Goal: Use online tool/utility: Utilize a website feature to perform a specific function

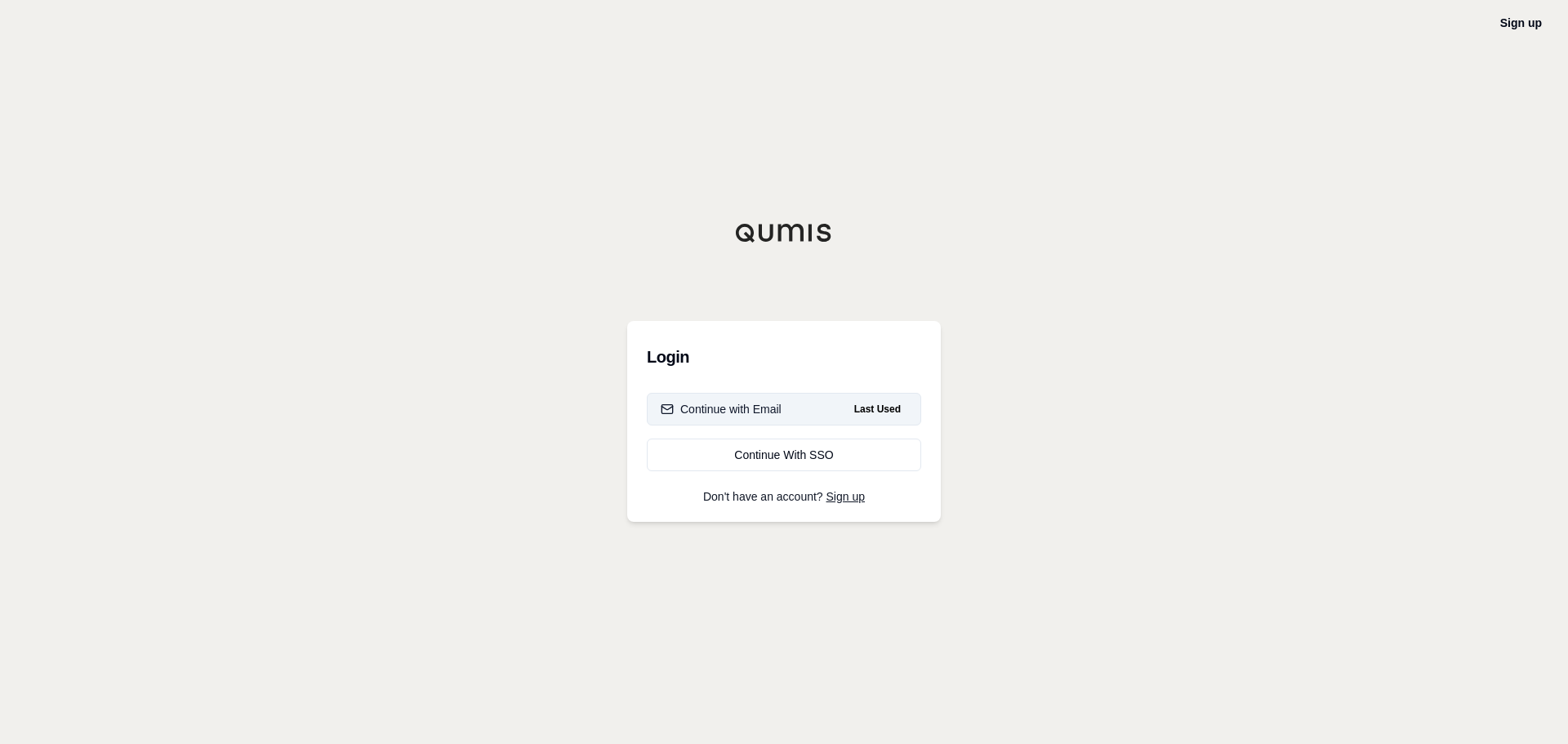
click at [772, 417] on div "Continue with Email" at bounding box center [721, 409] width 121 height 16
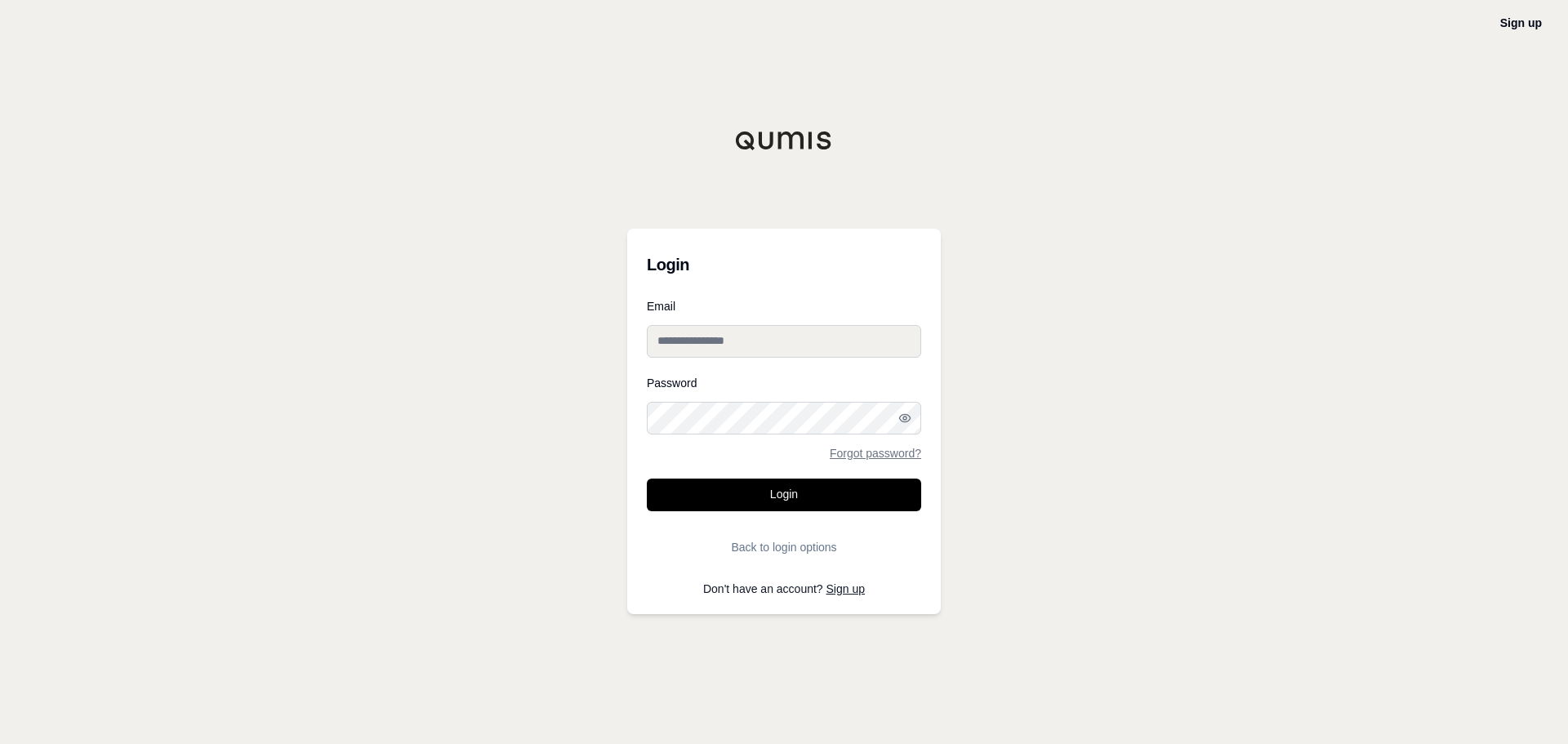
type input "**********"
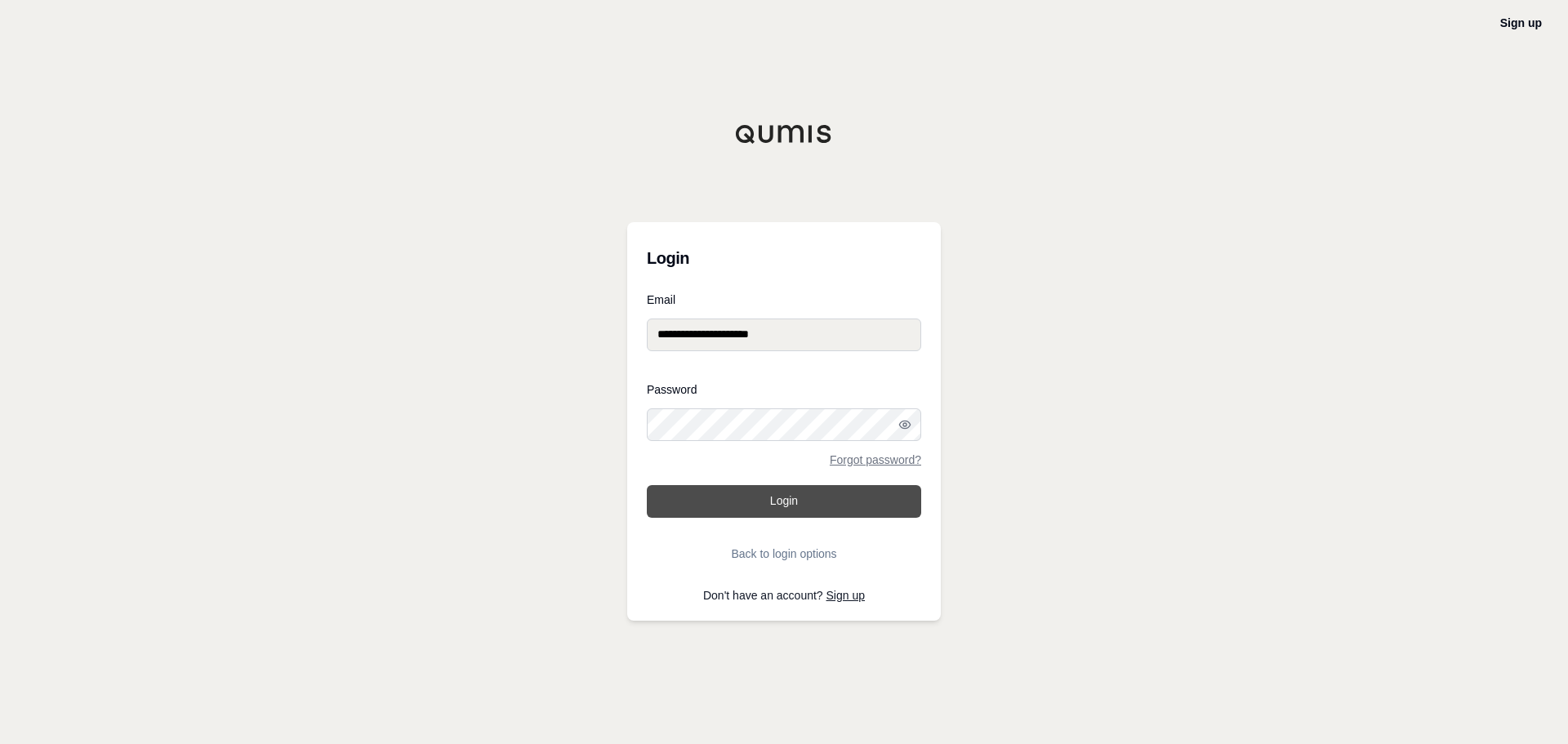
click at [845, 496] on button "Login" at bounding box center [784, 501] width 274 height 33
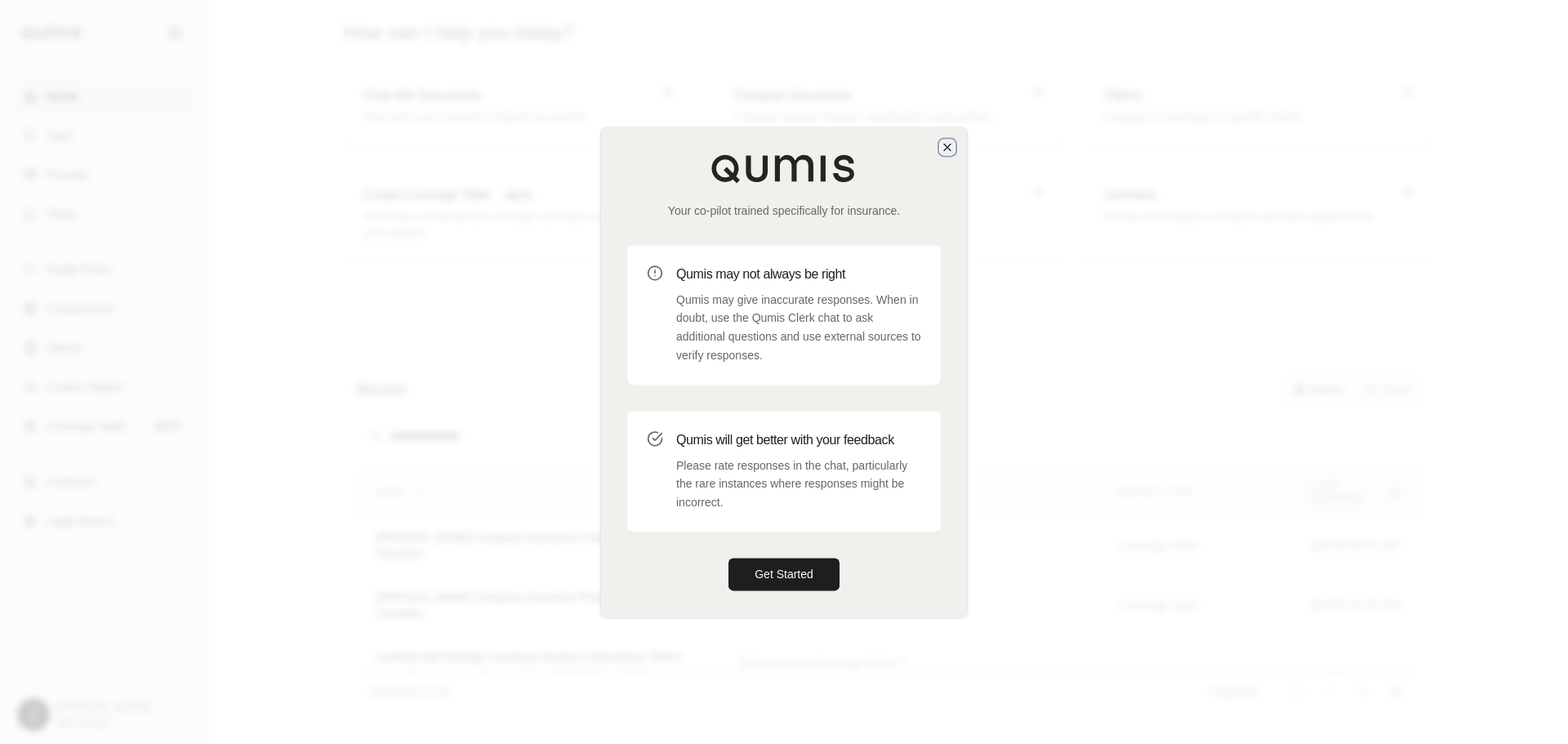
click at [948, 150] on icon "button" at bounding box center [947, 147] width 13 height 13
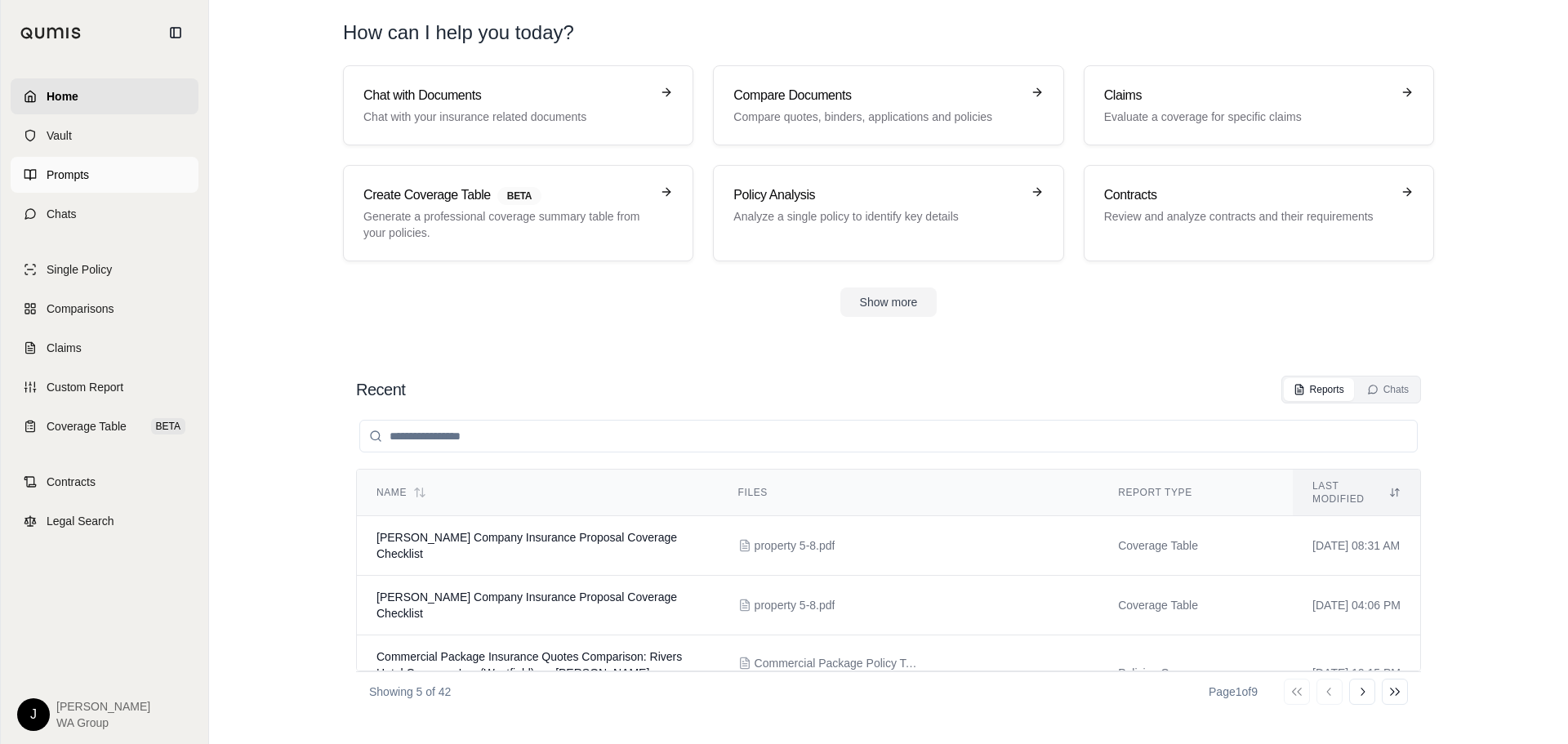
click at [94, 173] on link "Prompts" at bounding box center [104, 174] width 187 height 36
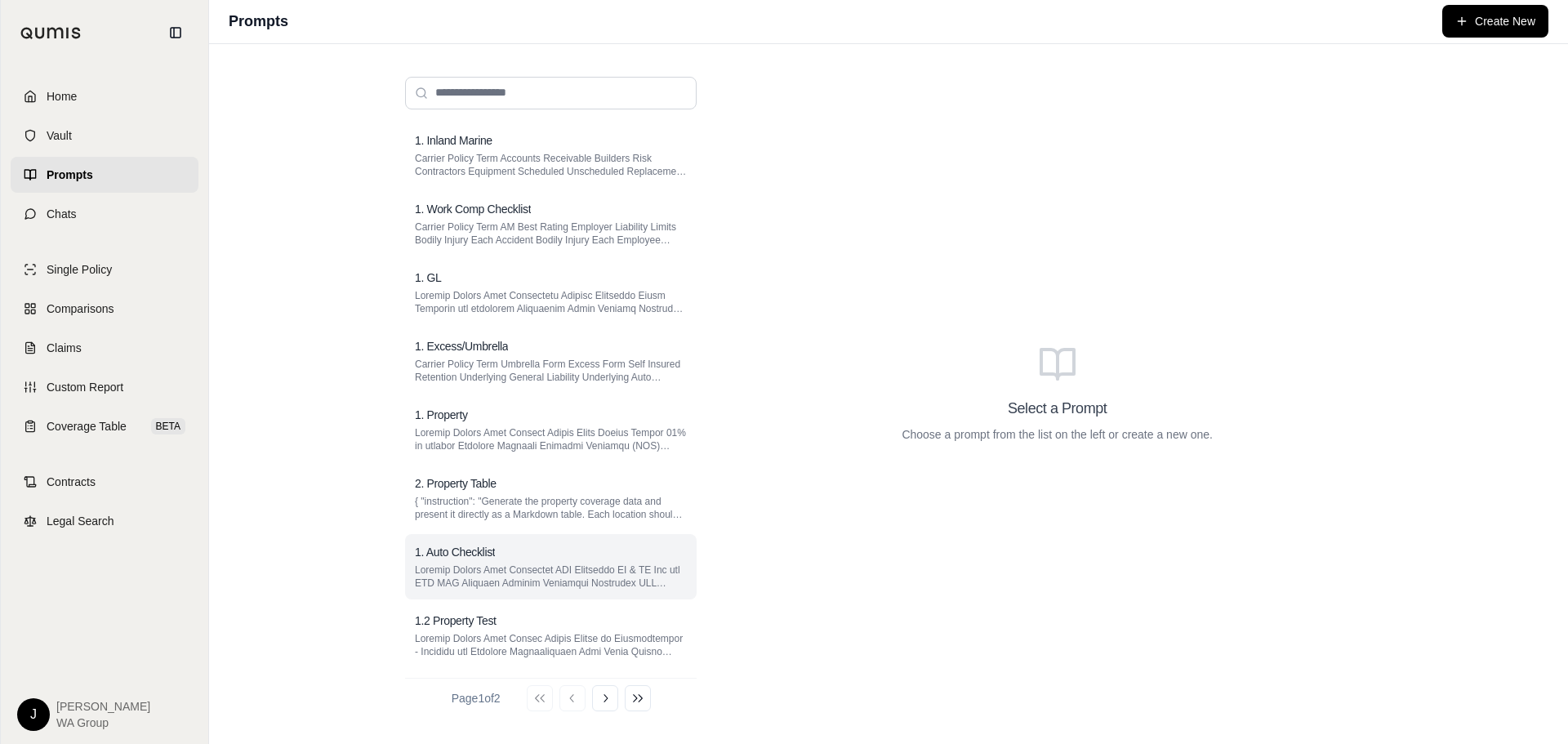
click at [422, 564] on p at bounding box center [550, 577] width 272 height 27
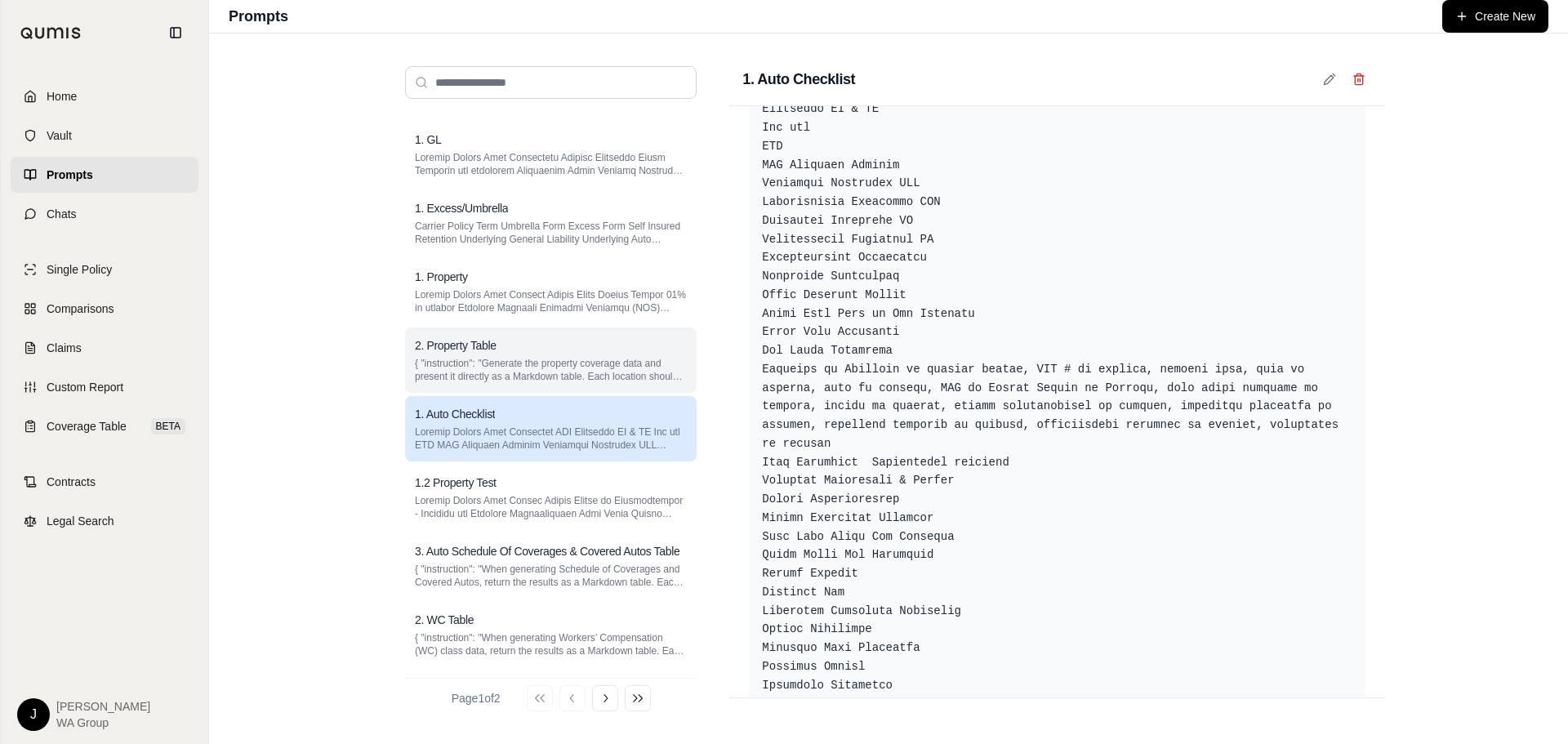
scroll to position [130, 0]
click at [611, 704] on icon at bounding box center [605, 698] width 13 height 13
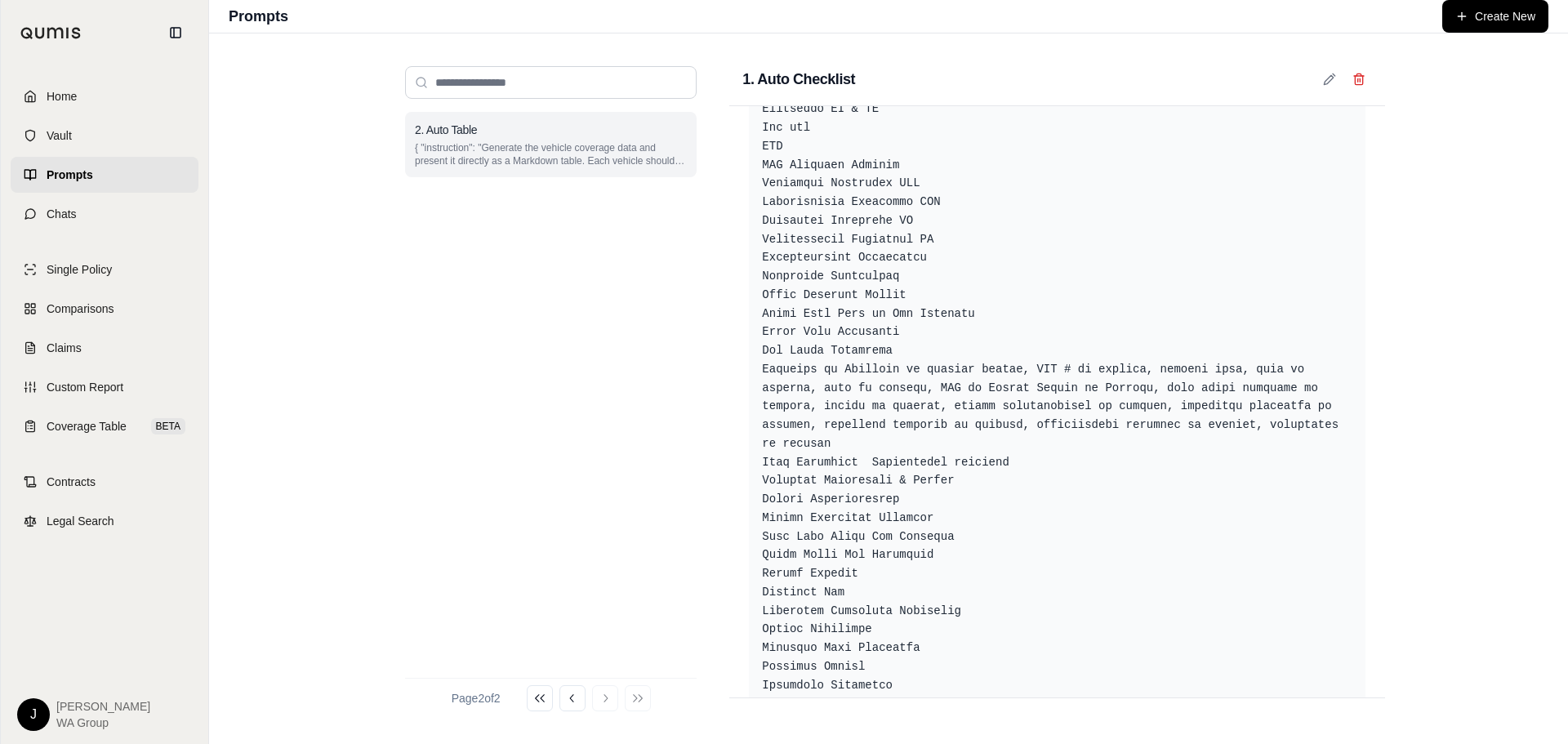
click at [480, 159] on p "{ "instruction": "Generate the vehicle coverage data and present it directly as…" at bounding box center [550, 155] width 272 height 27
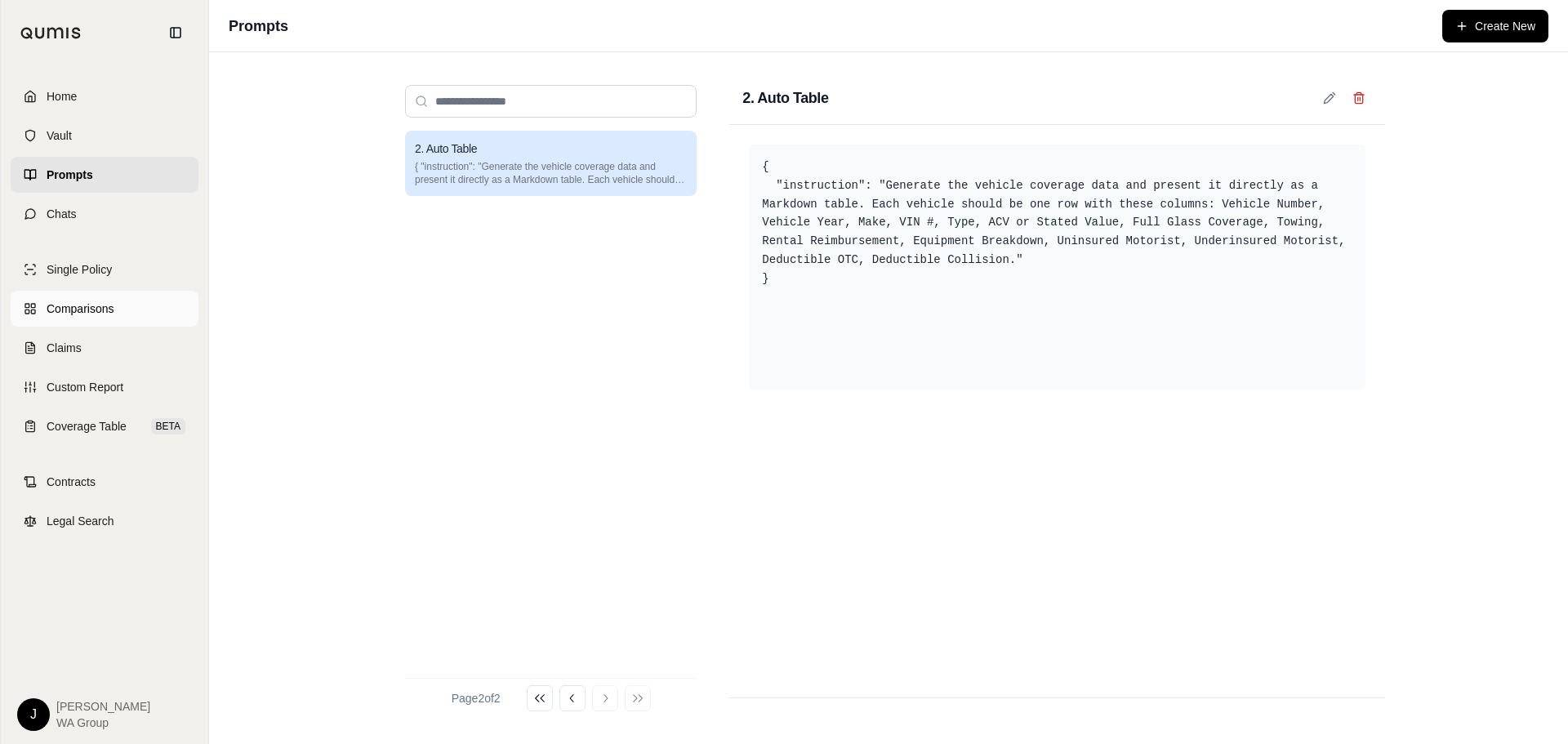
click at [81, 310] on span "Comparisons" at bounding box center [80, 309] width 67 height 16
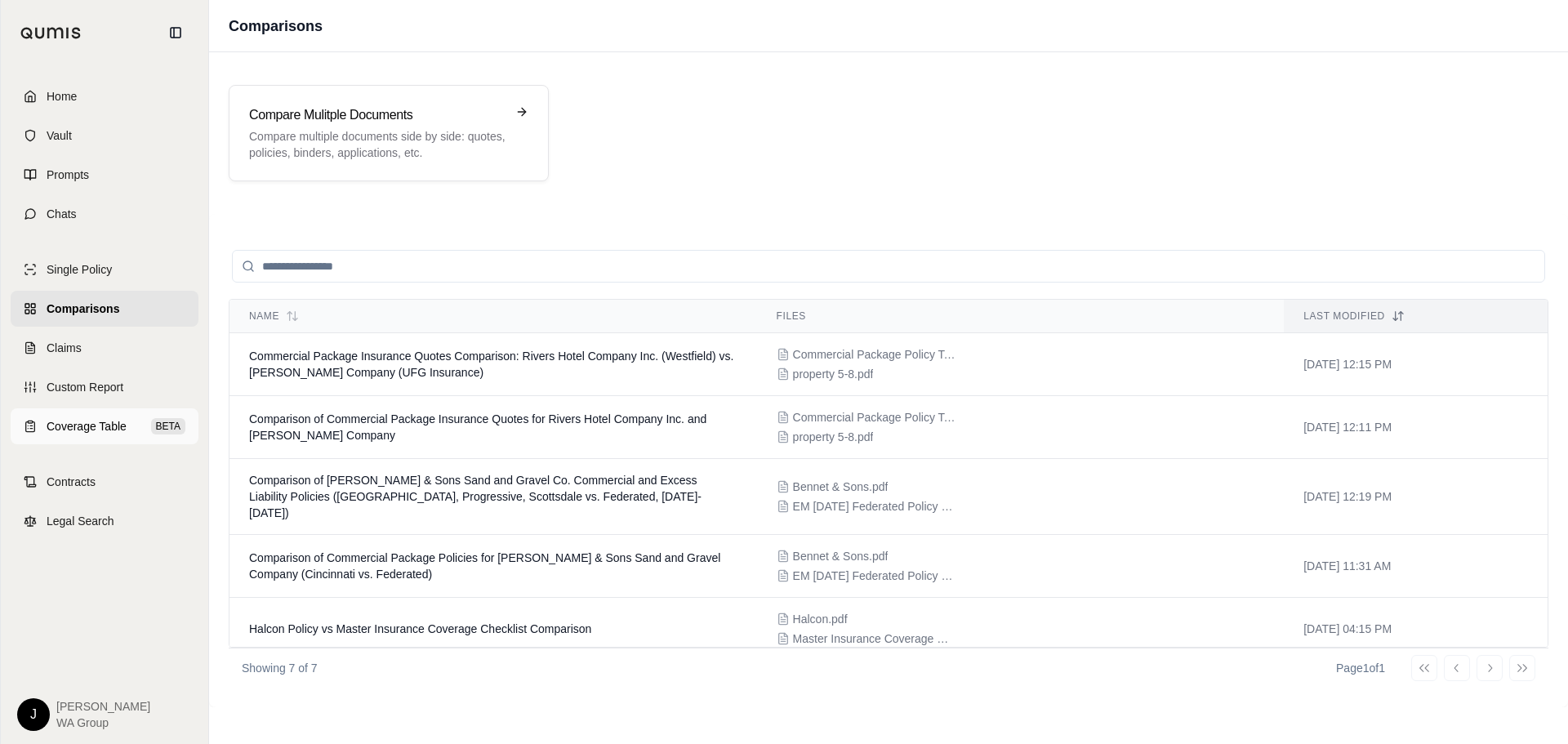
click at [81, 423] on span "Coverage Table" at bounding box center [87, 426] width 80 height 16
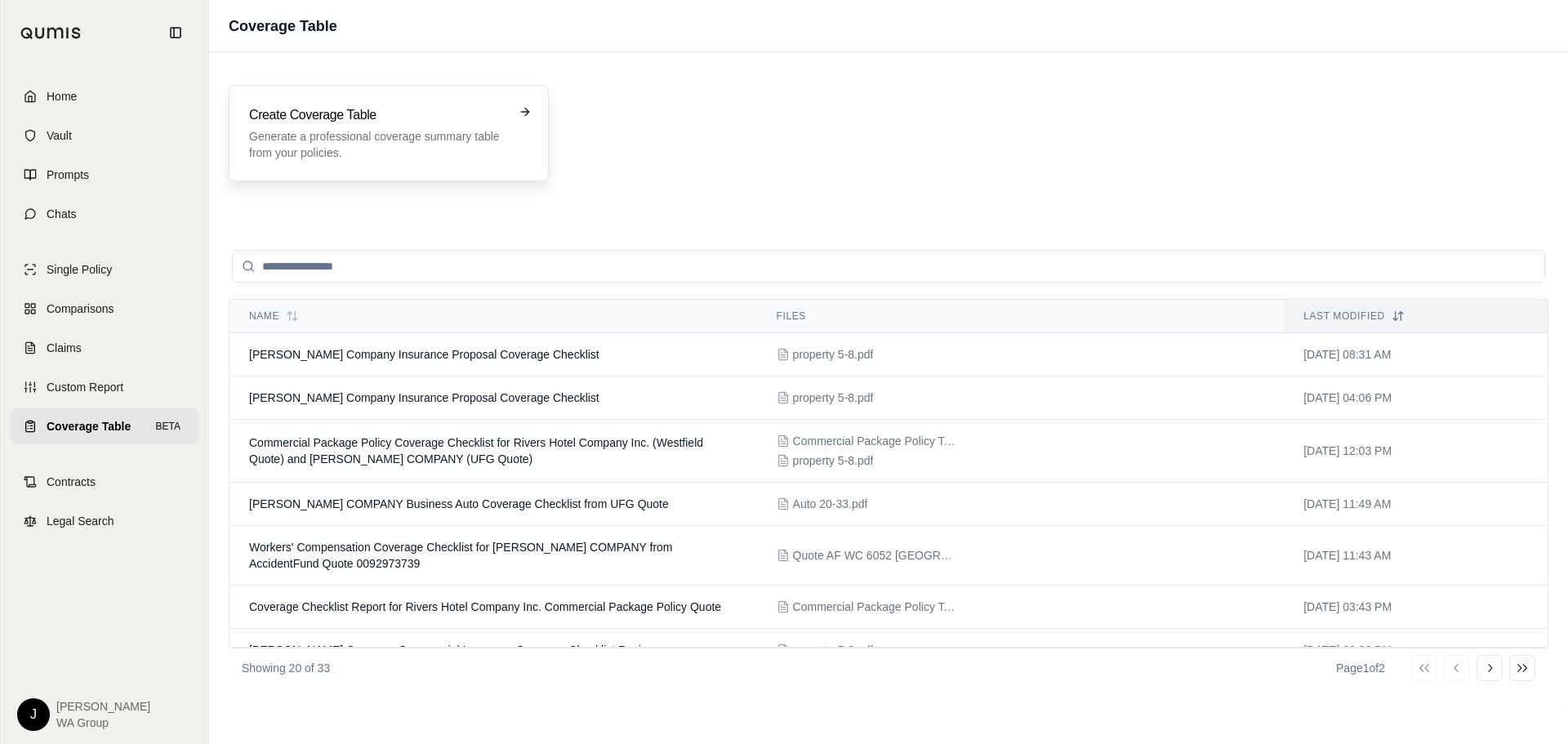
click at [325, 137] on p "Generate a professional coverage summary table from your policies." at bounding box center [378, 144] width 256 height 33
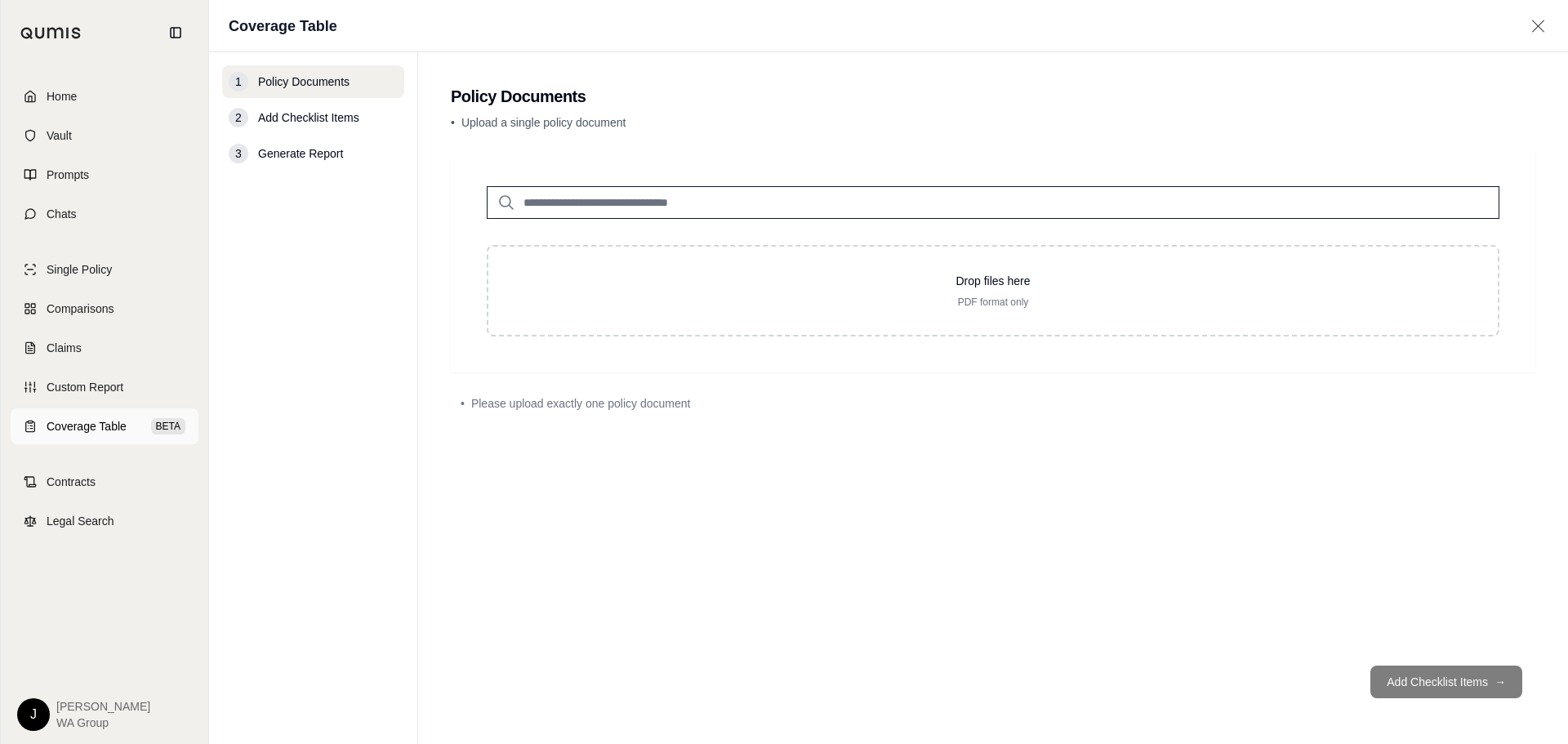
click at [90, 433] on span "Coverage Table" at bounding box center [87, 426] width 80 height 16
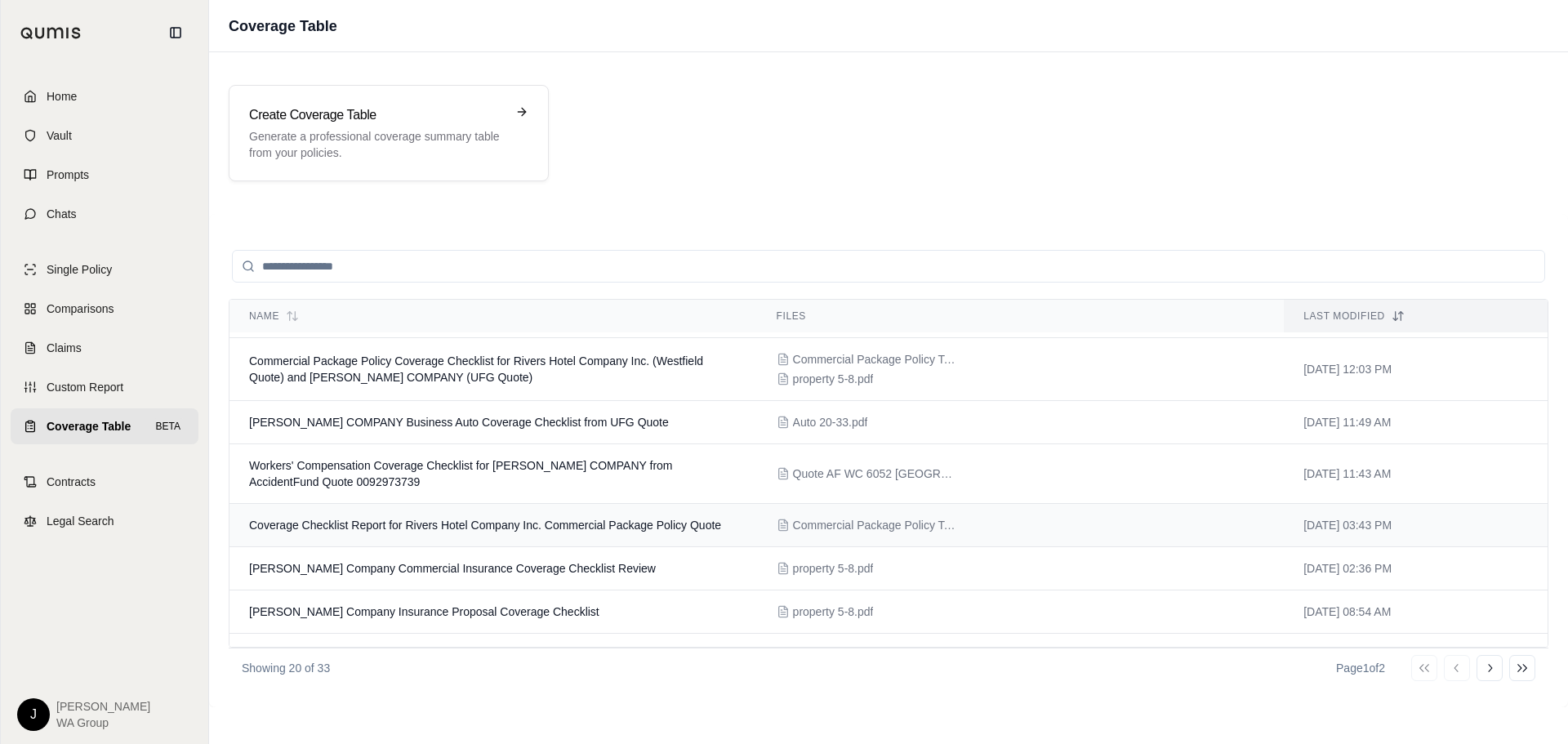
scroll to position [164, 0]
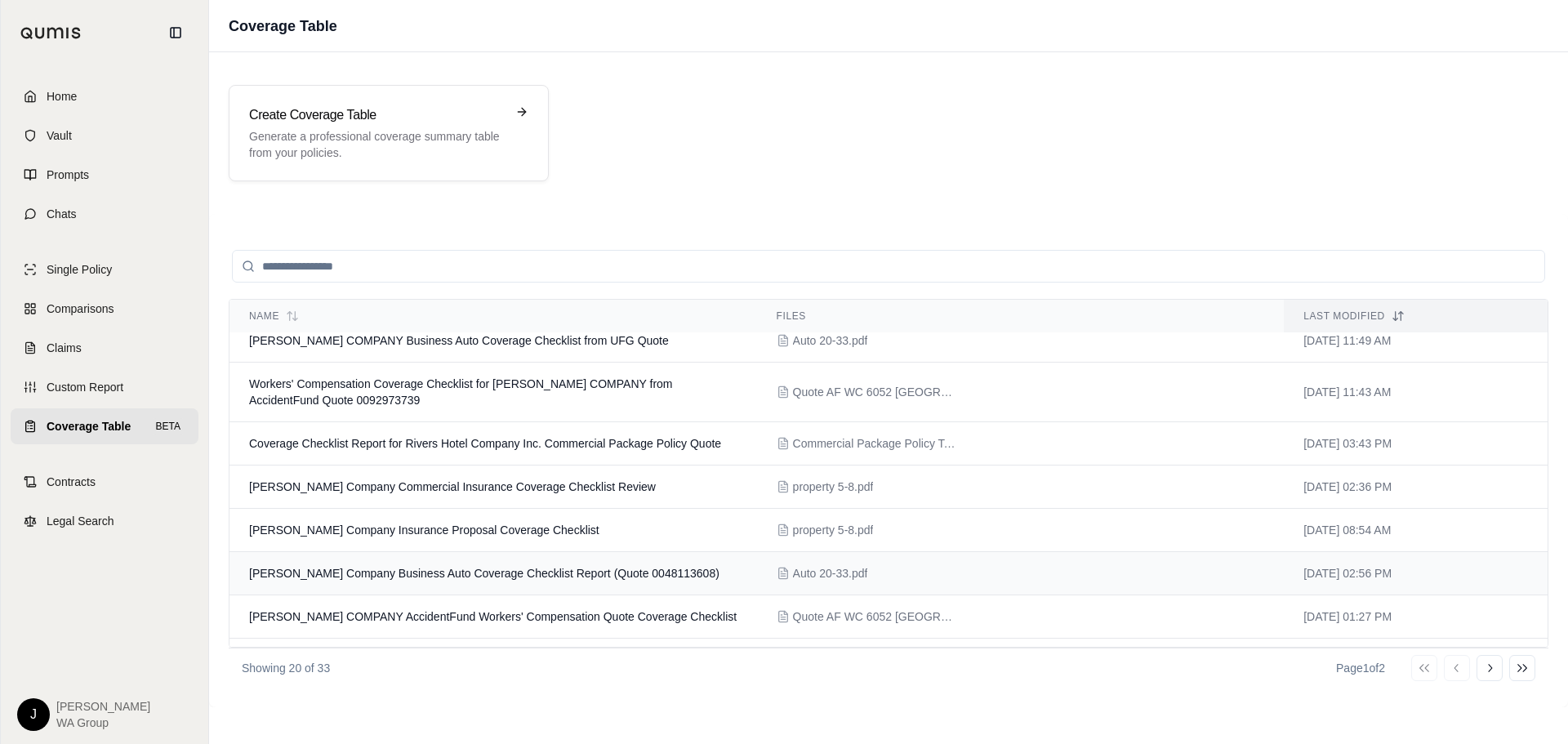
click at [455, 583] on td "[PERSON_NAME] Company Business Auto Coverage Checklist Report (Quote 0048113608)" at bounding box center [493, 573] width 527 height 43
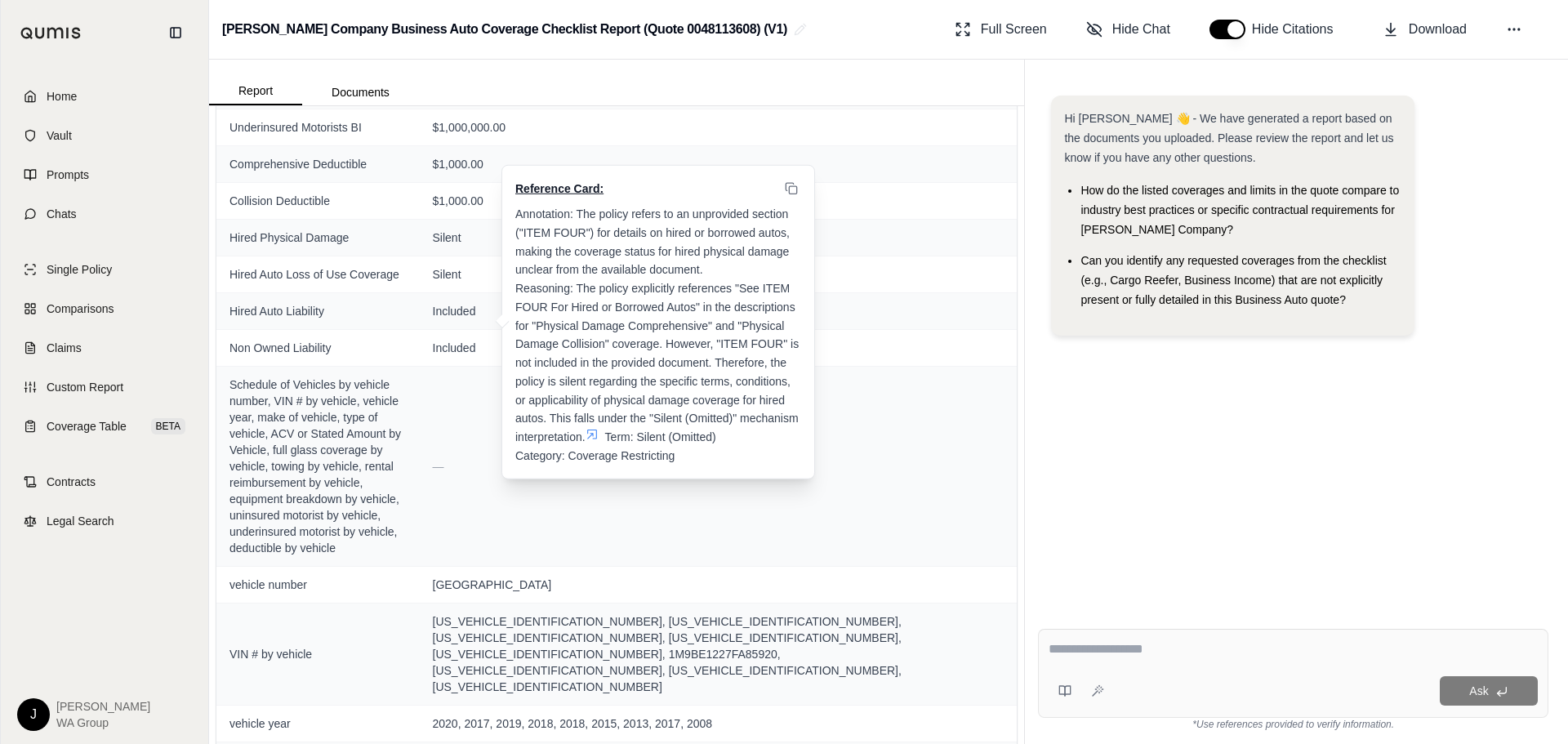
scroll to position [490, 0]
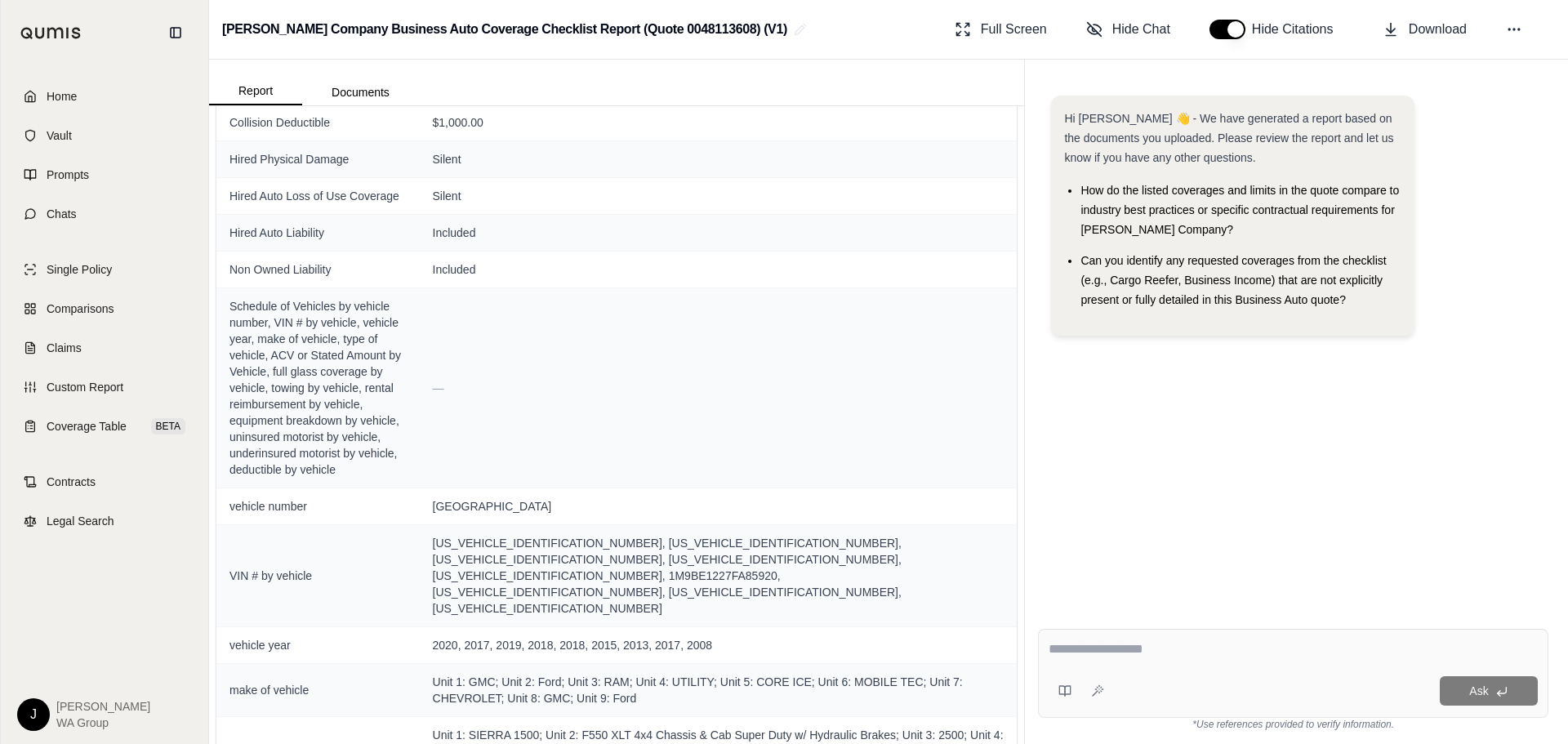
click at [1136, 656] on textarea at bounding box center [1293, 649] width 489 height 19
click at [1060, 692] on icon at bounding box center [1065, 691] width 13 height 13
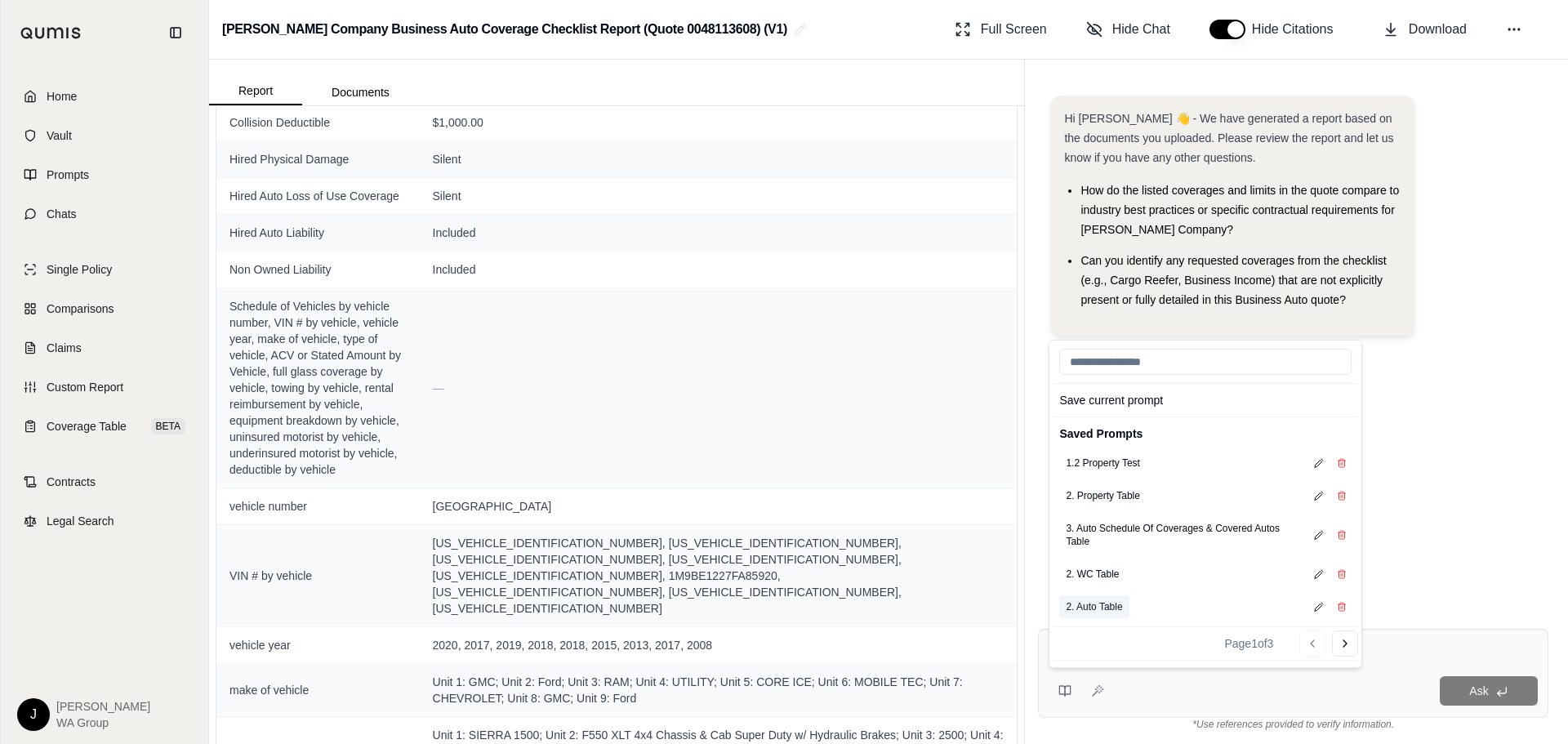
click at [1113, 605] on button "2. Auto Table" at bounding box center [1094, 607] width 69 height 23
type textarea "**********"
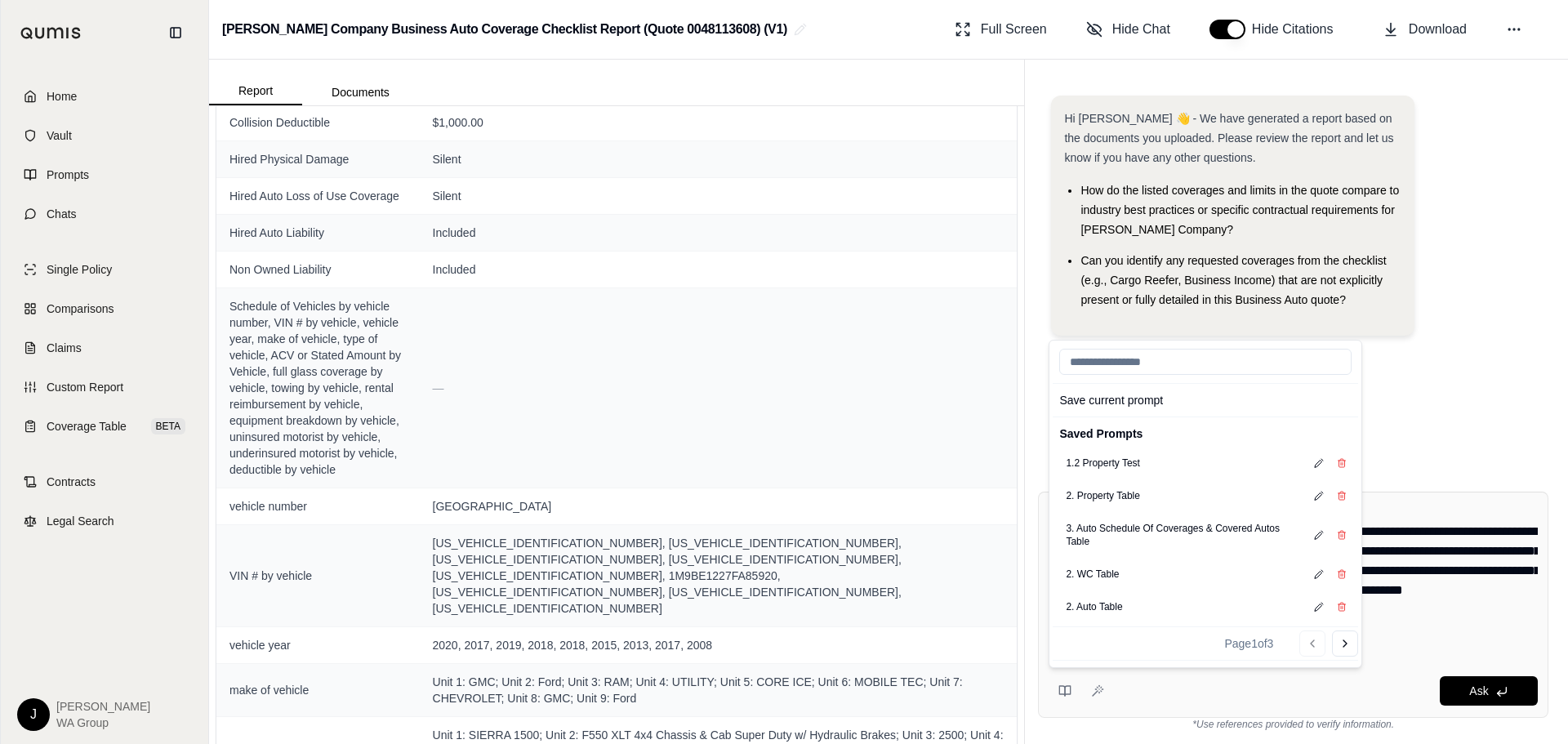
click at [1420, 650] on textarea "**********" at bounding box center [1293, 580] width 489 height 157
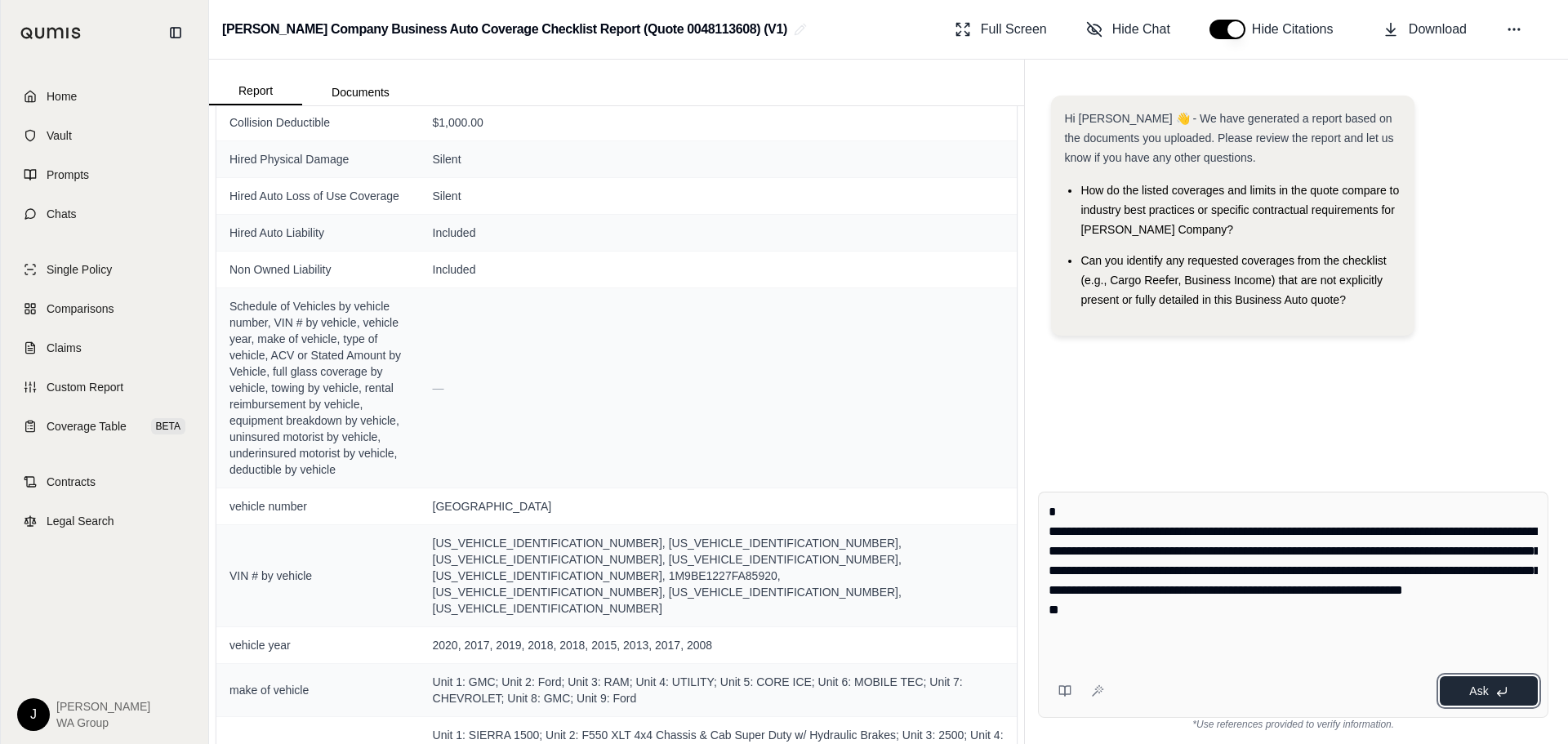
click at [1511, 693] on button "Ask" at bounding box center [1488, 691] width 98 height 29
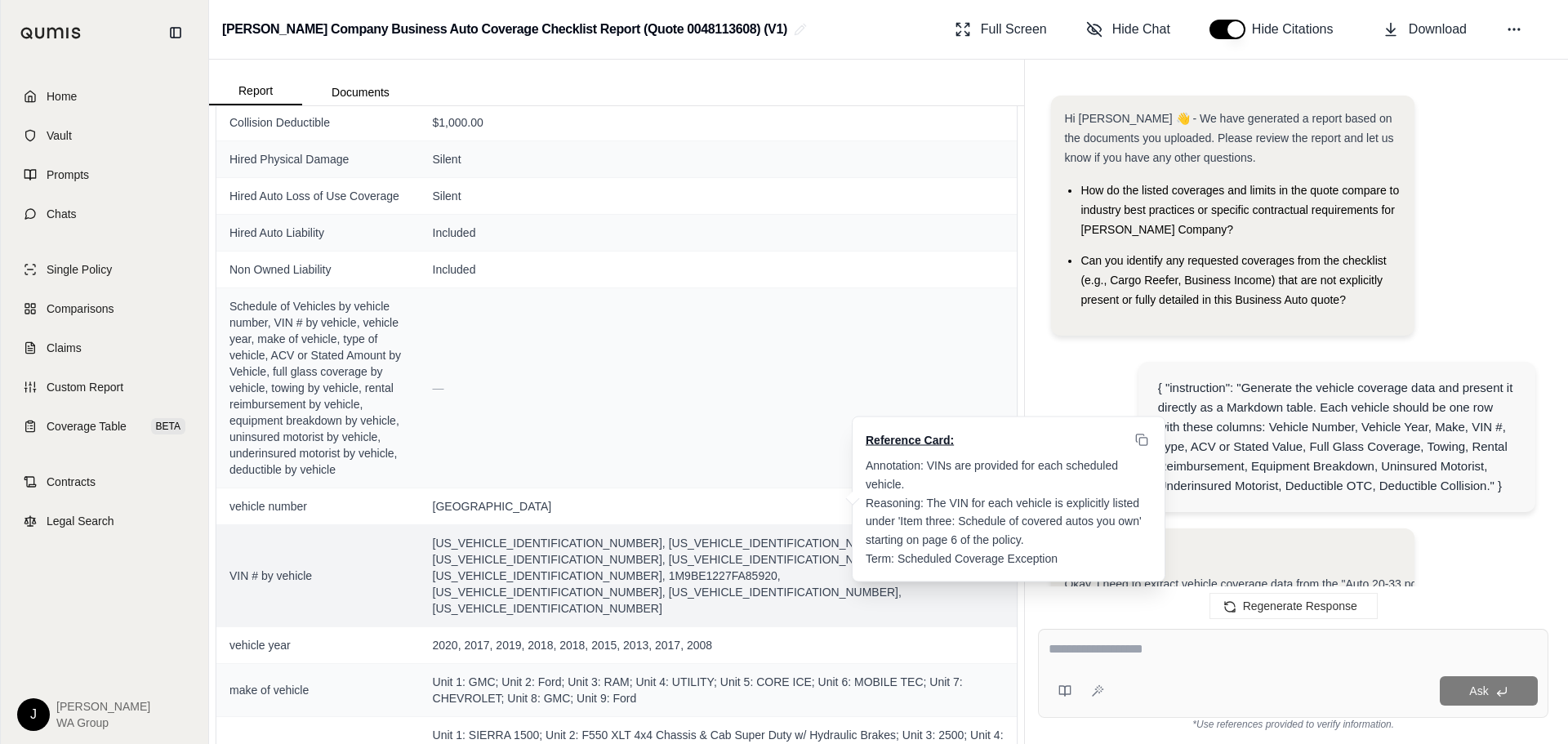
scroll to position [5998, 0]
